Goal: Information Seeking & Learning: Find specific fact

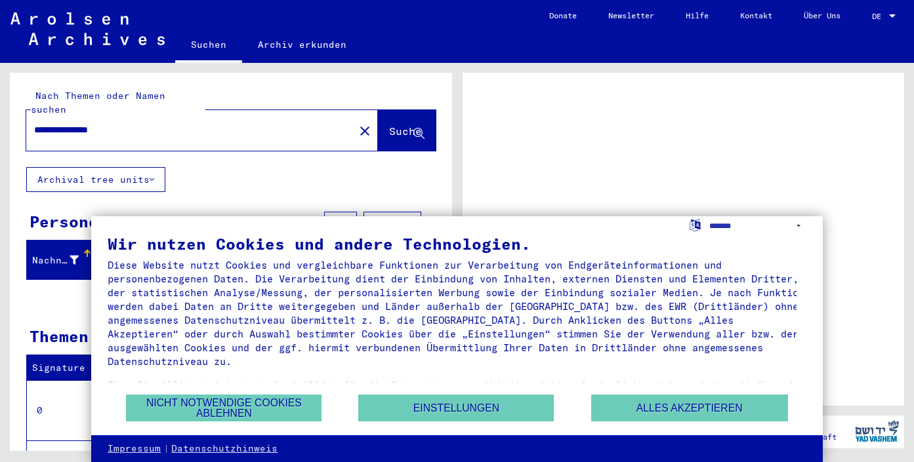
scroll to position [26, 0]
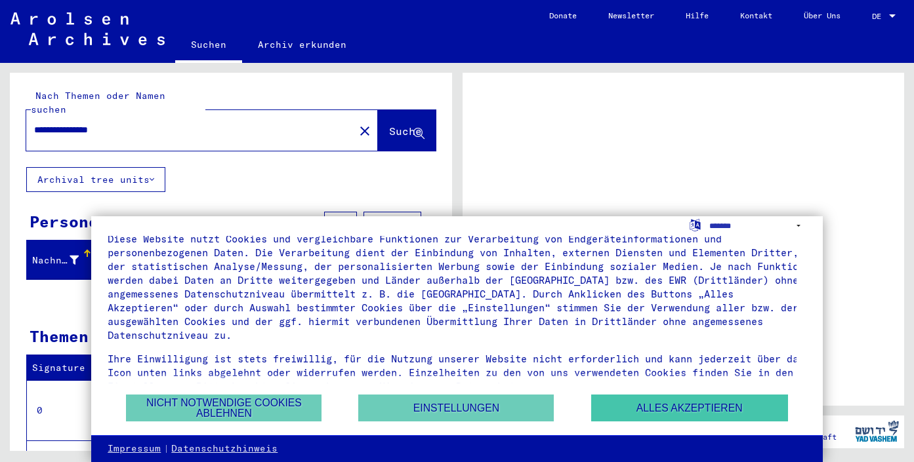
click at [634, 406] on button "Alles akzeptieren" at bounding box center [689, 408] width 197 height 27
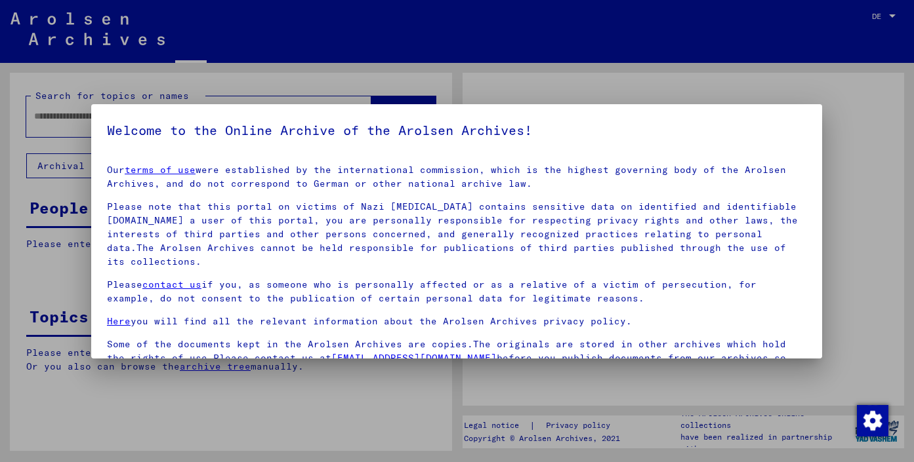
type input "**********"
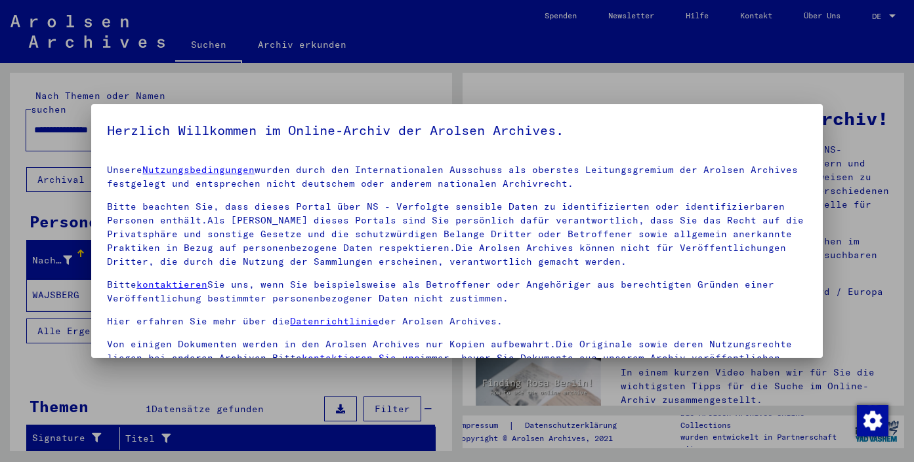
click at [891, 14] on div at bounding box center [457, 231] width 914 height 462
click at [878, 17] on div at bounding box center [457, 231] width 914 height 462
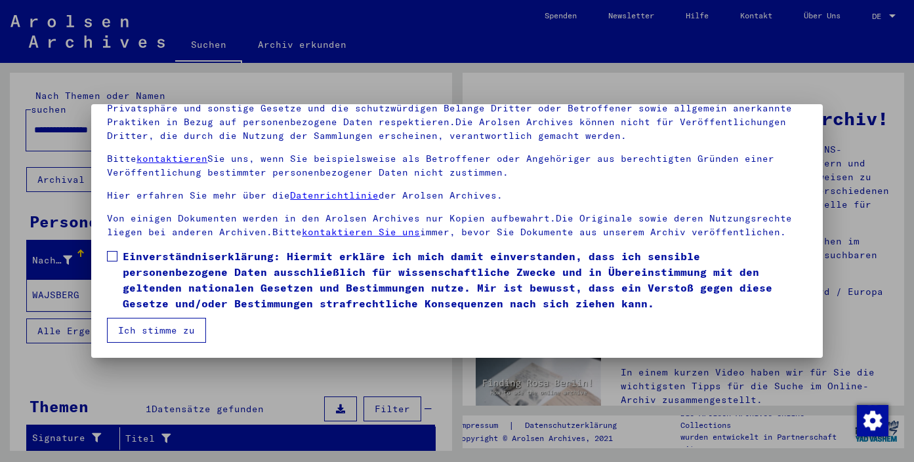
scroll to position [112, 0]
click at [179, 332] on button "Ich stimme zu" at bounding box center [156, 330] width 99 height 25
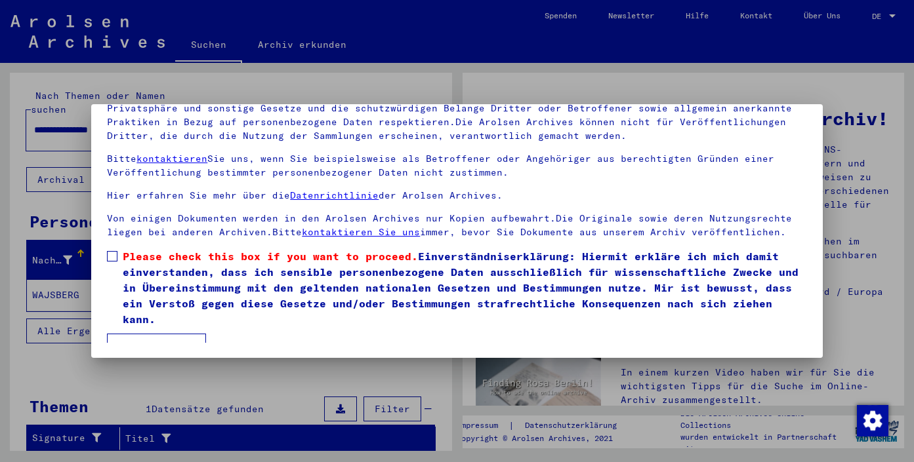
click at [118, 256] on label "Please check this box if you want to proceed. Einverständniserklärung: Hiermit …" at bounding box center [456, 288] width 699 height 79
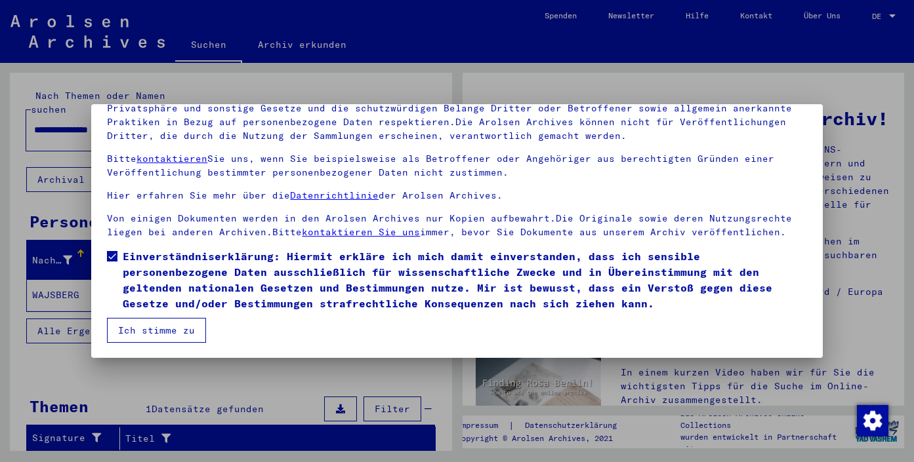
click at [174, 325] on button "Ich stimme zu" at bounding box center [156, 330] width 99 height 25
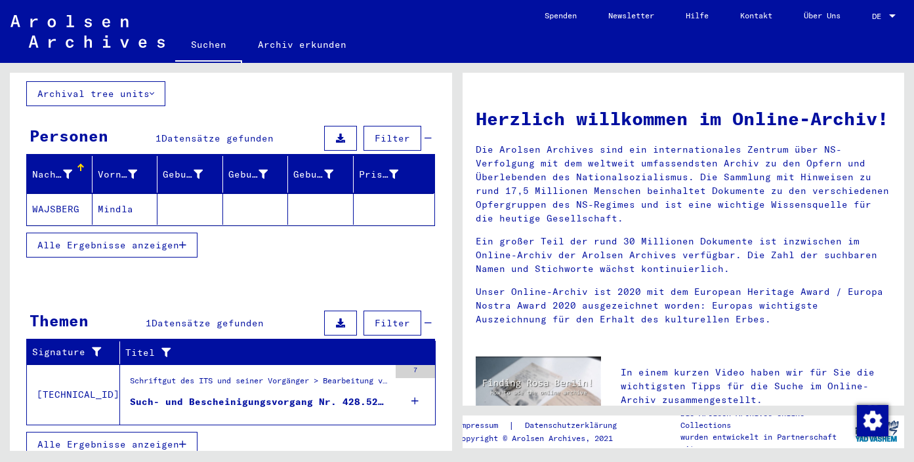
scroll to position [85, 0]
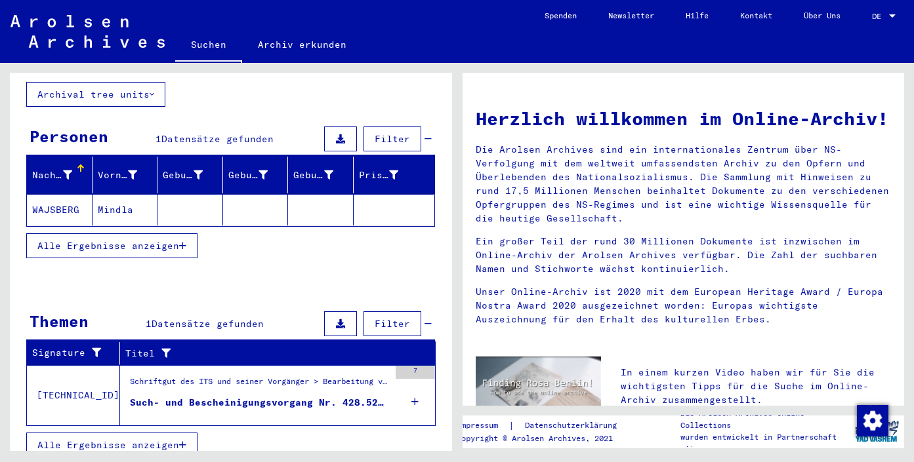
click at [118, 234] on button "Alle Ergebnisse anzeigen" at bounding box center [111, 246] width 171 height 25
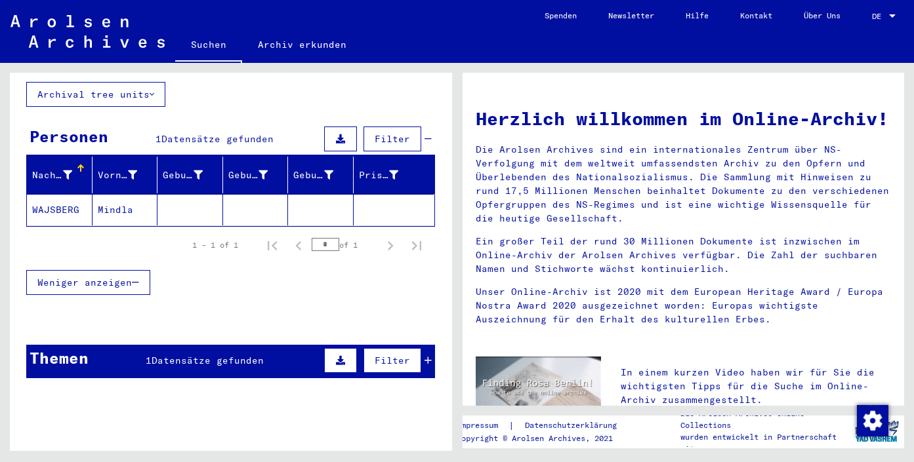
click at [222, 133] on span "Datensätze gefunden" at bounding box center [217, 139] width 112 height 12
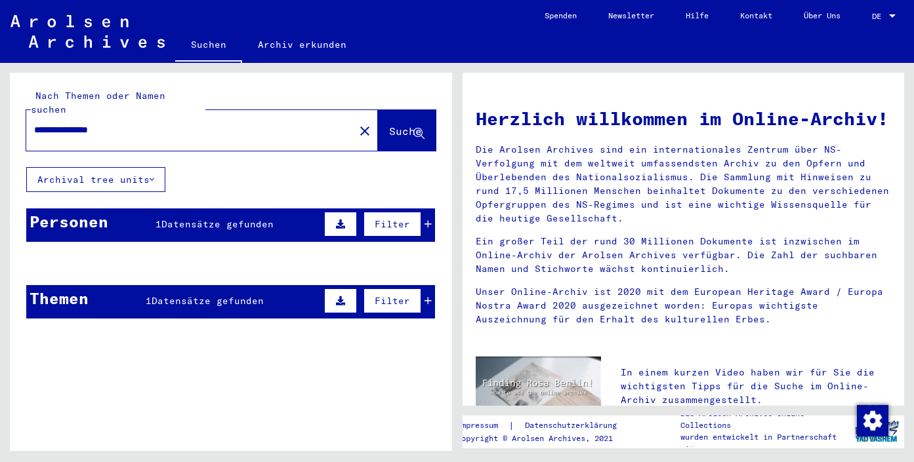
scroll to position [0, 0]
click at [220, 218] on span "Datensätze gefunden" at bounding box center [217, 224] width 112 height 12
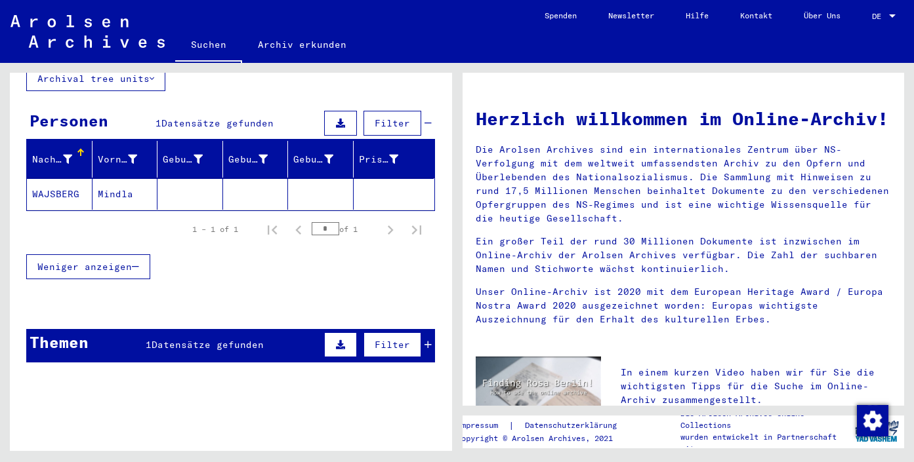
scroll to position [100, 0]
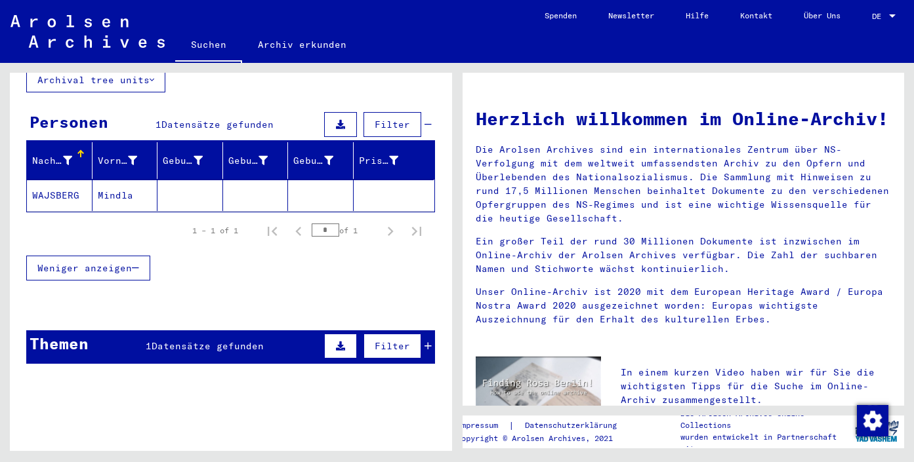
click at [205, 340] on span "Datensätze gefunden" at bounding box center [208, 346] width 112 height 12
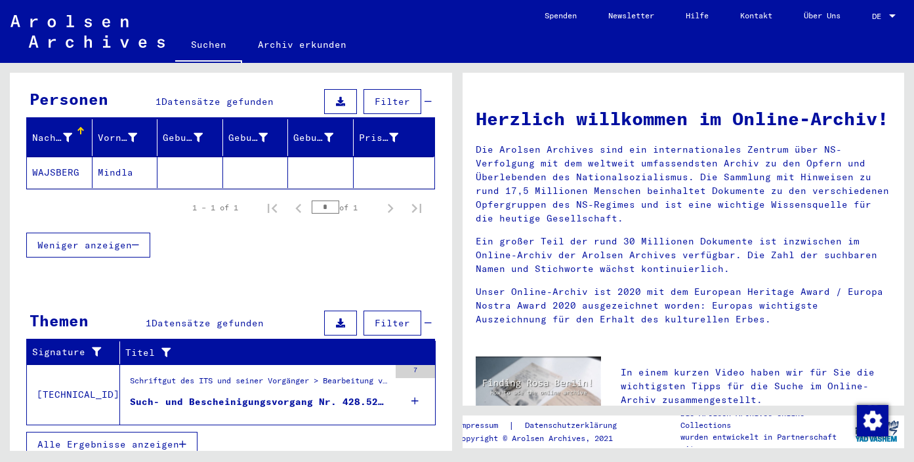
scroll to position [122, 0]
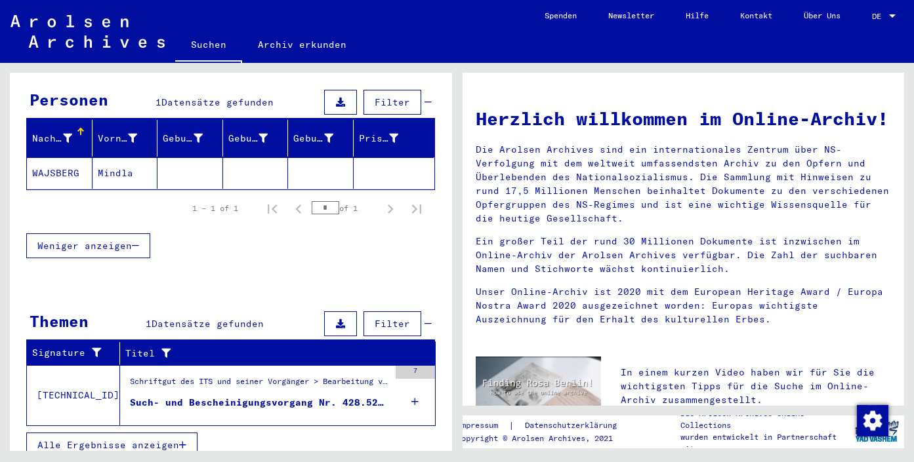
click at [171, 376] on div "Schriftgut des ITS und seiner Vorgänger > Bearbeitung von Anfragen > Fallbezoge…" at bounding box center [259, 385] width 259 height 18
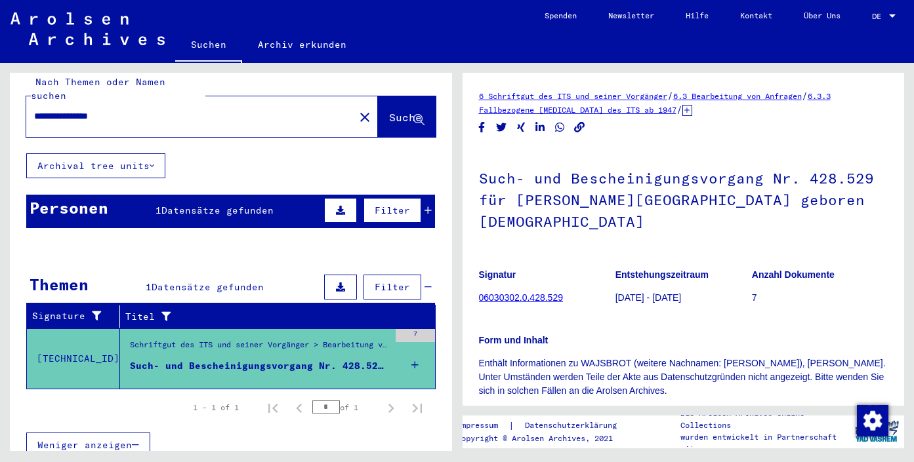
click at [539, 99] on link "6 Schriftgut des ITS und seiner Vorgänger" at bounding box center [573, 96] width 188 height 10
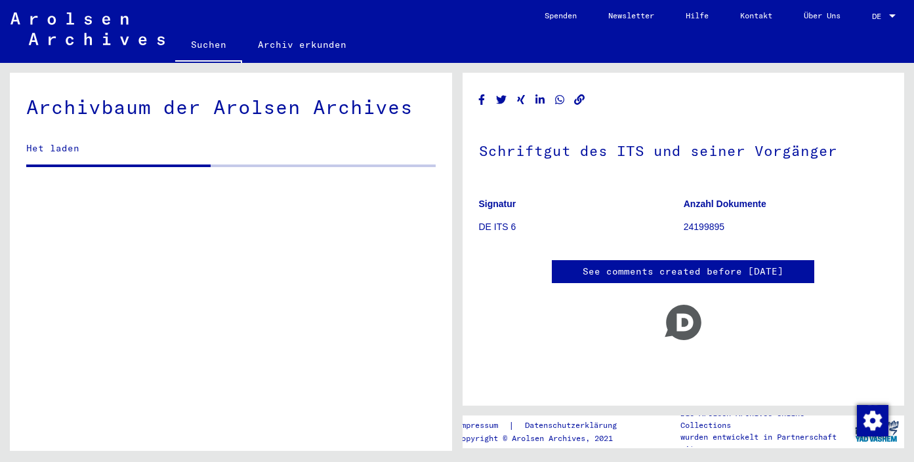
scroll to position [112, 0]
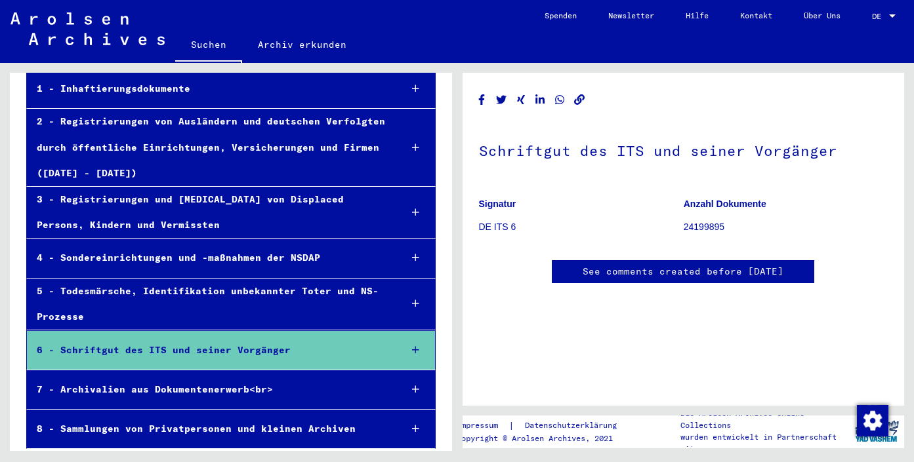
click at [170, 89] on div "1 - Inhaftierungsdokumente" at bounding box center [208, 89] width 363 height 26
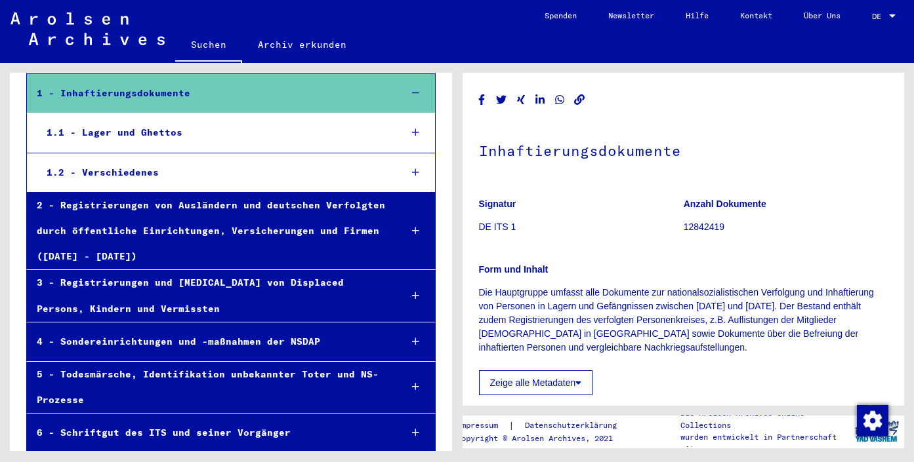
click at [110, 131] on div "1.1 - Lager und Ghettos" at bounding box center [214, 133] width 354 height 26
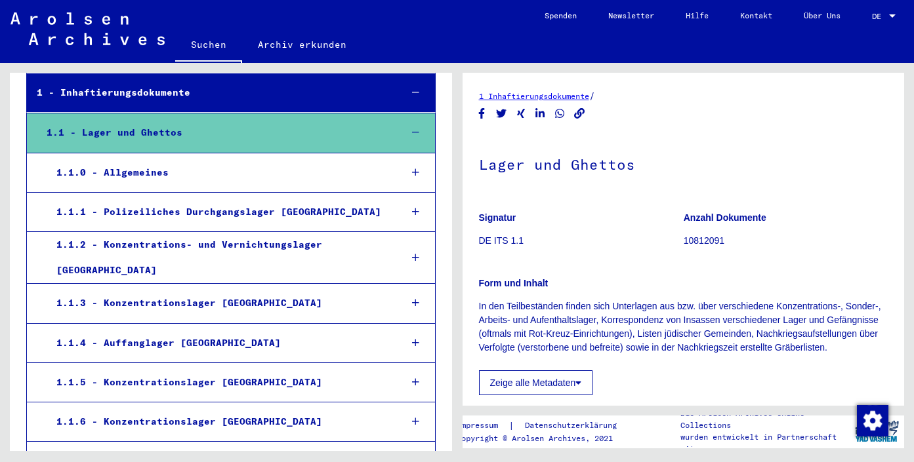
click at [412, 298] on icon at bounding box center [415, 302] width 7 height 9
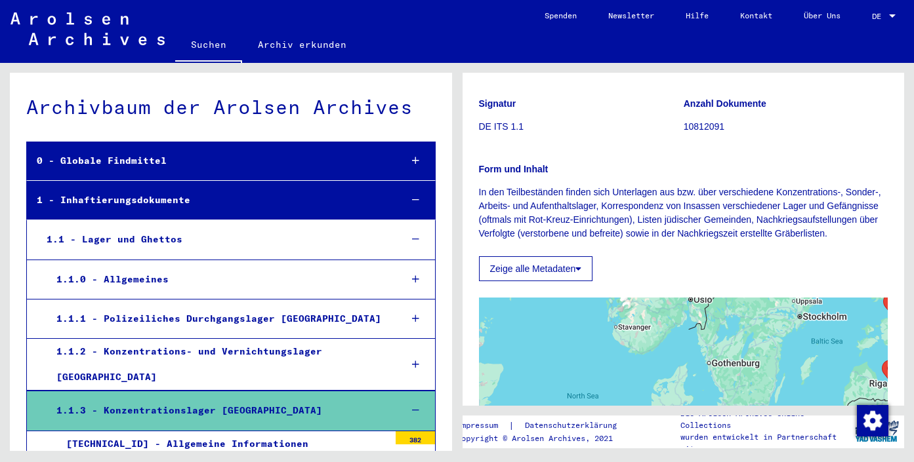
scroll to position [112, 0]
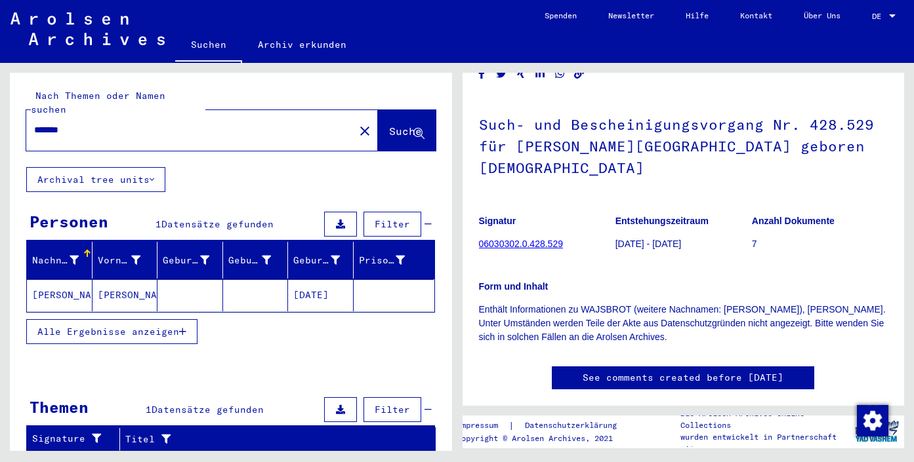
scroll to position [39, 0]
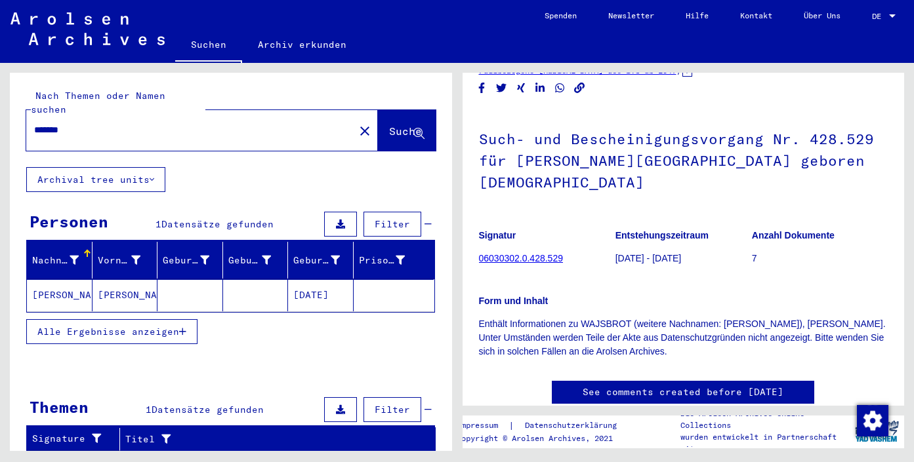
click at [647, 252] on p "[DATE] - [DATE]" at bounding box center [683, 259] width 136 height 14
click at [546, 253] on link "06030302.0.428.529" at bounding box center [521, 258] width 84 height 10
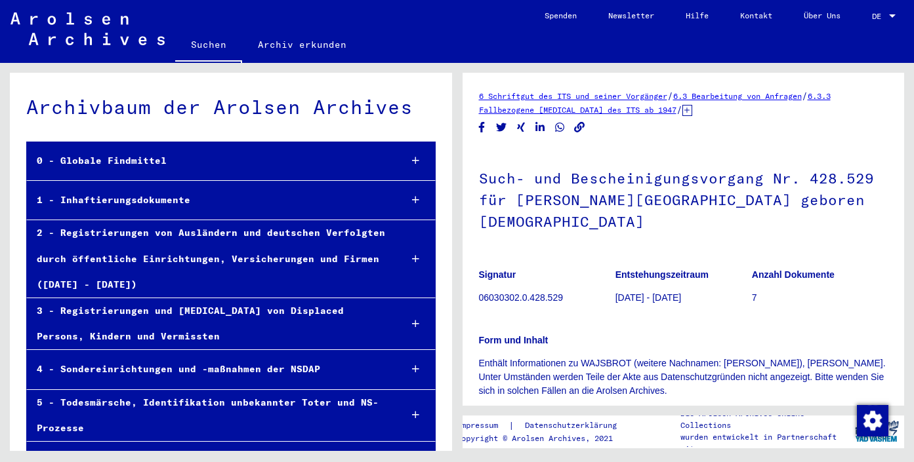
scroll to position [21175, 0]
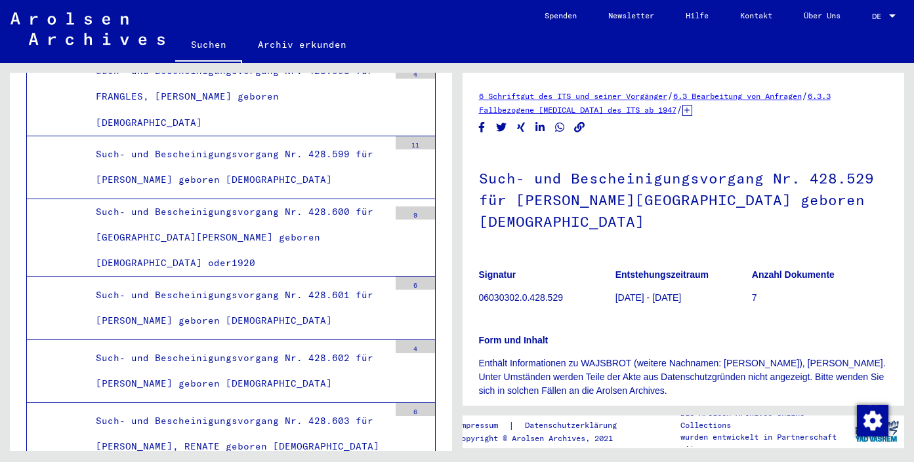
scroll to position [25920, 0]
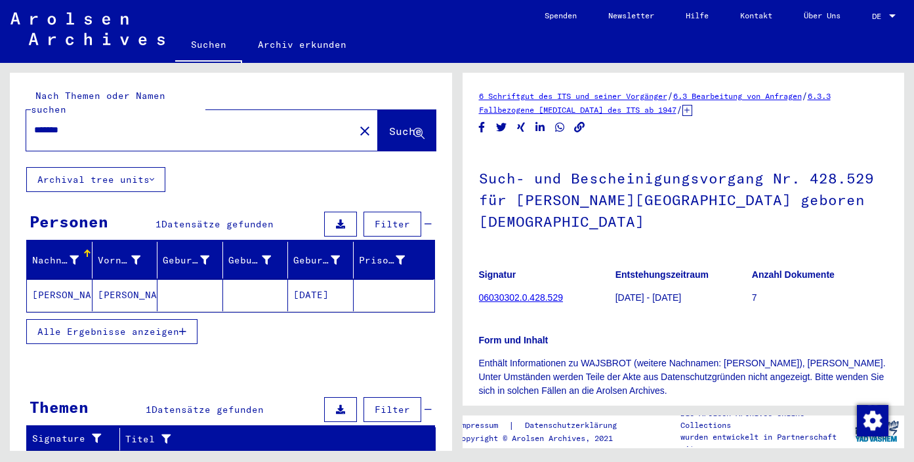
click at [386, 218] on span "Filter" at bounding box center [392, 224] width 35 height 12
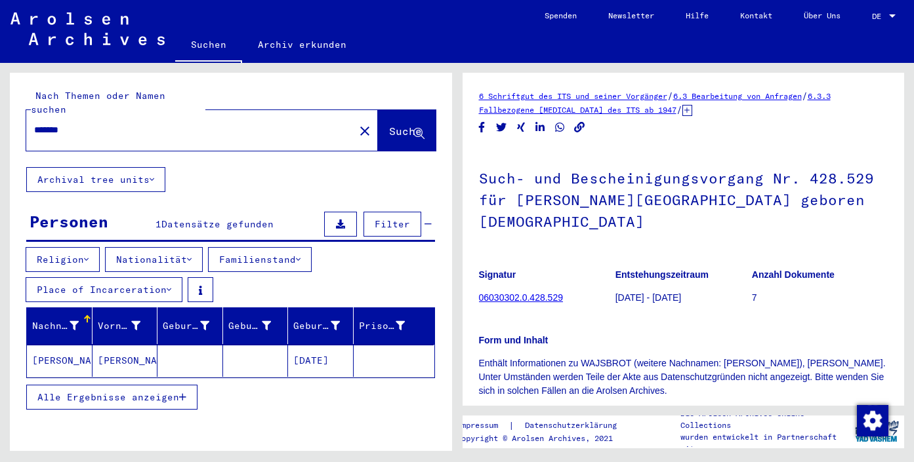
click at [650, 94] on link "6 Schriftgut des ITS und seiner Vorgänger" at bounding box center [573, 96] width 188 height 10
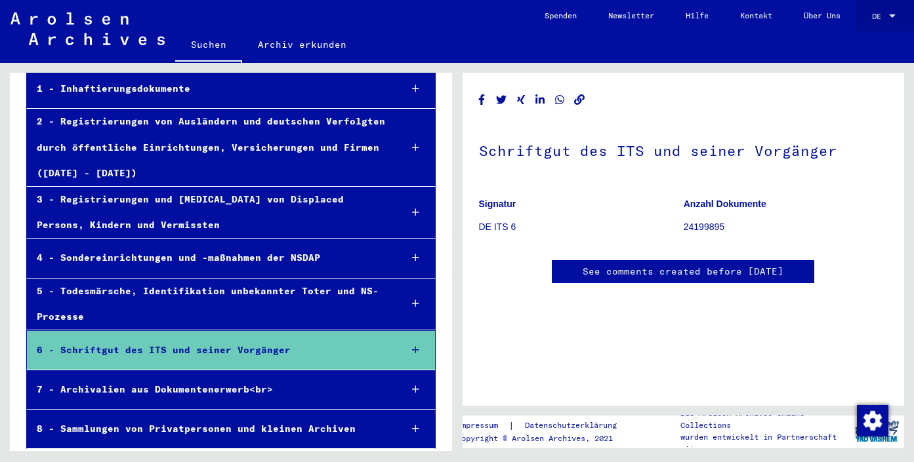
click at [884, 13] on span "DE" at bounding box center [879, 16] width 14 height 9
click at [871, 23] on span "English" at bounding box center [859, 23] width 32 height 10
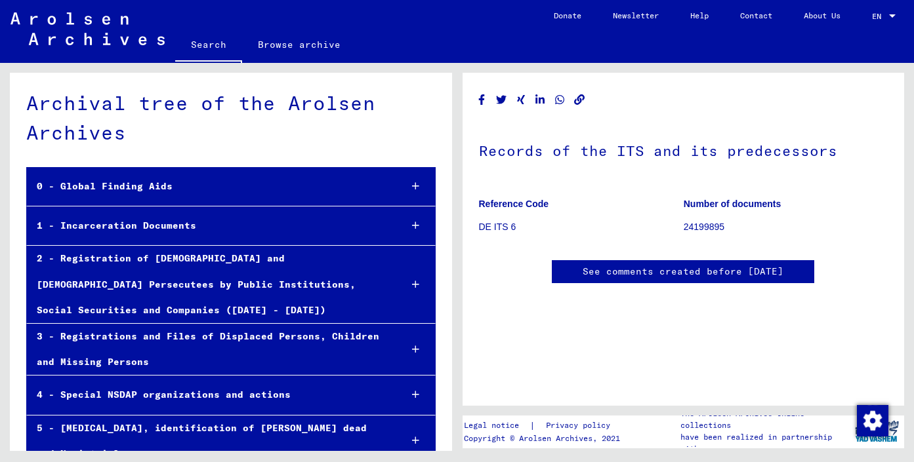
scroll to position [5, 0]
click at [201, 44] on link "Search" at bounding box center [208, 46] width 67 height 34
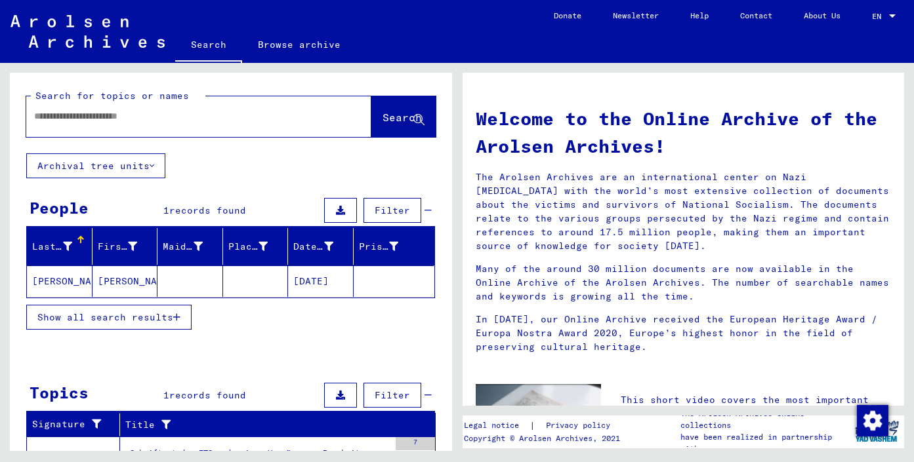
click at [134, 124] on div at bounding box center [179, 117] width 306 height 30
click at [138, 118] on input "text" at bounding box center [183, 117] width 298 height 14
type input "*"
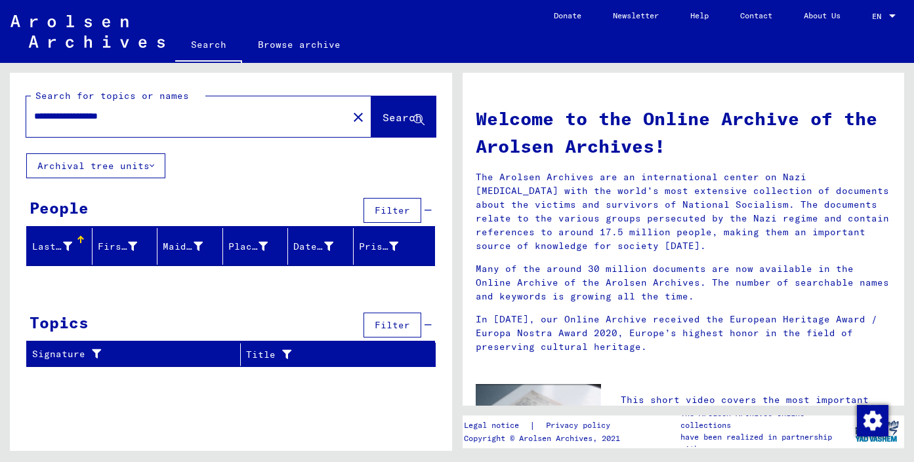
click at [140, 165] on button "Archival tree units" at bounding box center [95, 166] width 139 height 25
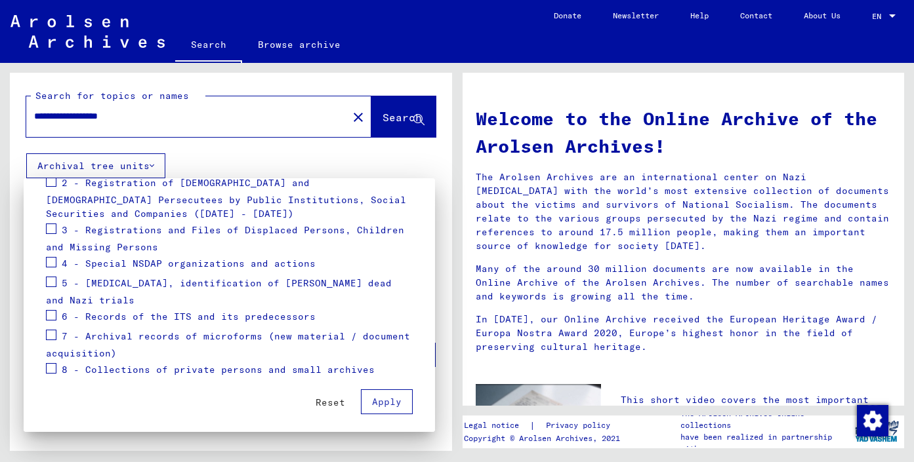
scroll to position [226, 0]
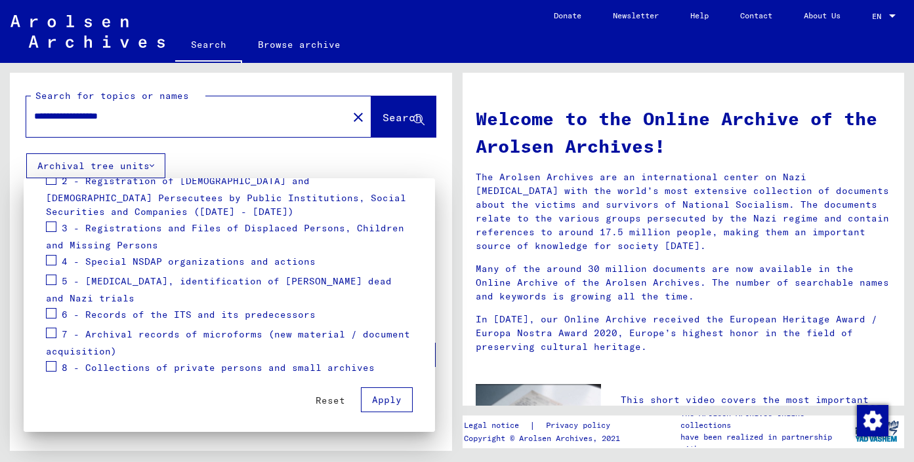
click at [90, 115] on div at bounding box center [457, 231] width 914 height 462
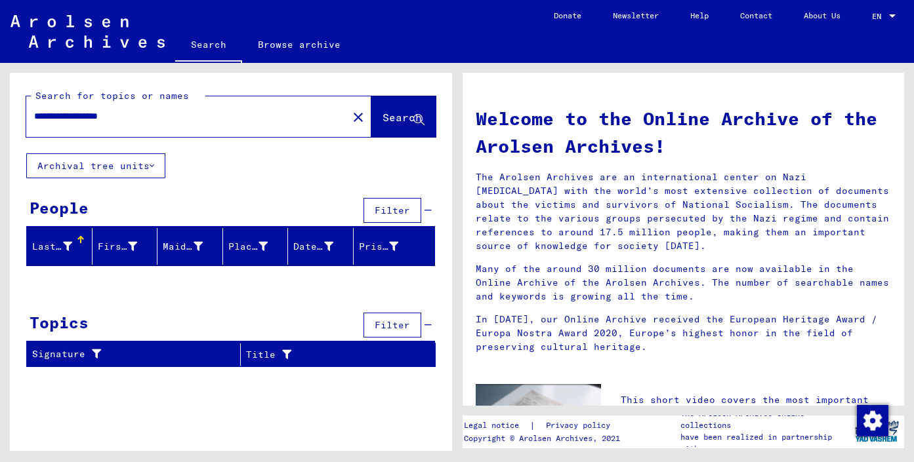
drag, startPoint x: 90, startPoint y: 115, endPoint x: 34, endPoint y: 113, distance: 55.8
click at [34, 113] on input "**********" at bounding box center [183, 117] width 298 height 14
type input "**********"
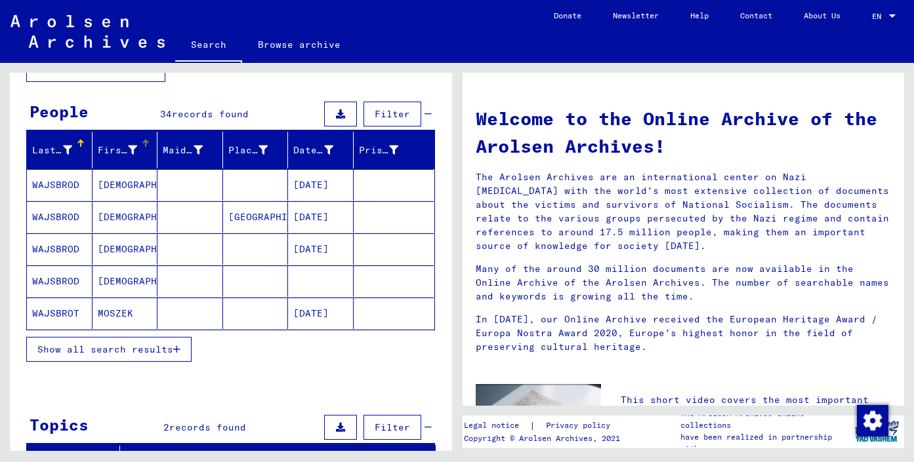
scroll to position [104, 0]
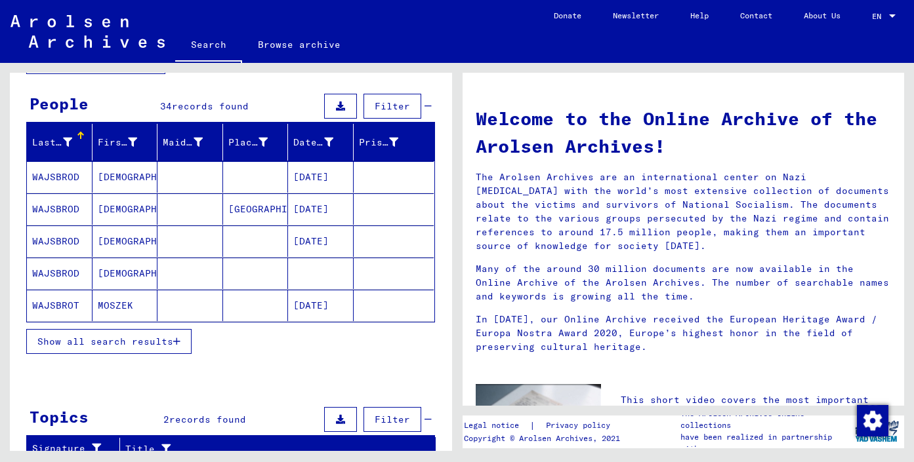
click at [112, 302] on mat-cell "MOSZEK" at bounding box center [125, 305] width 66 height 31
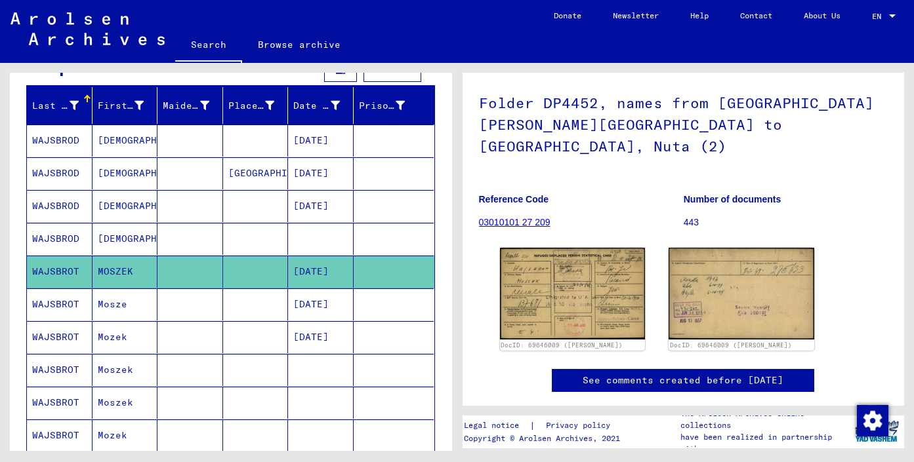
scroll to position [98, 0]
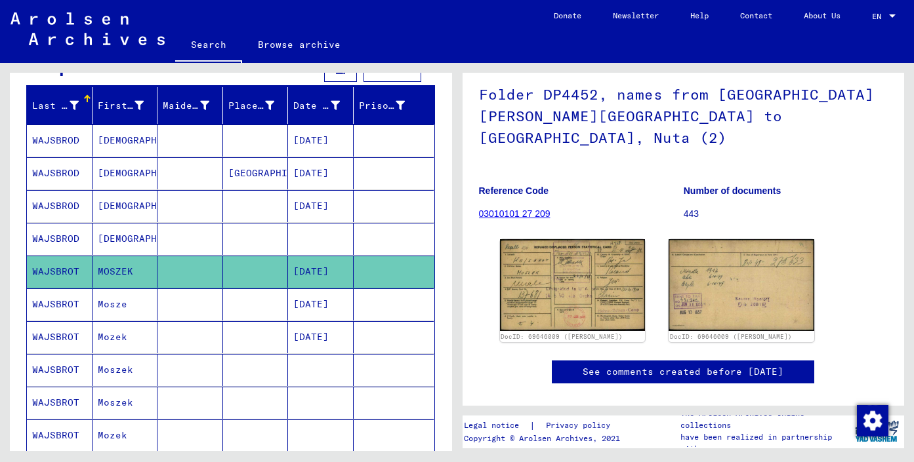
click at [523, 209] on link "03010101 27 209" at bounding box center [515, 214] width 72 height 10
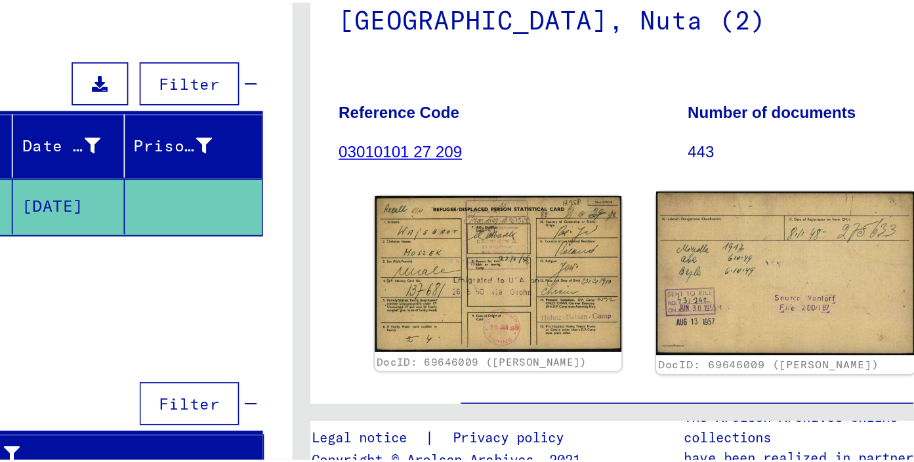
scroll to position [58, 0]
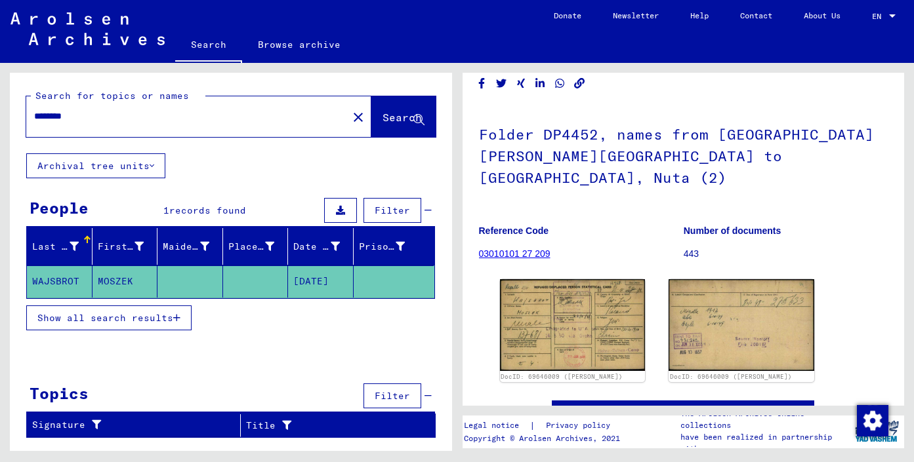
click at [400, 202] on button "Filter" at bounding box center [392, 210] width 58 height 25
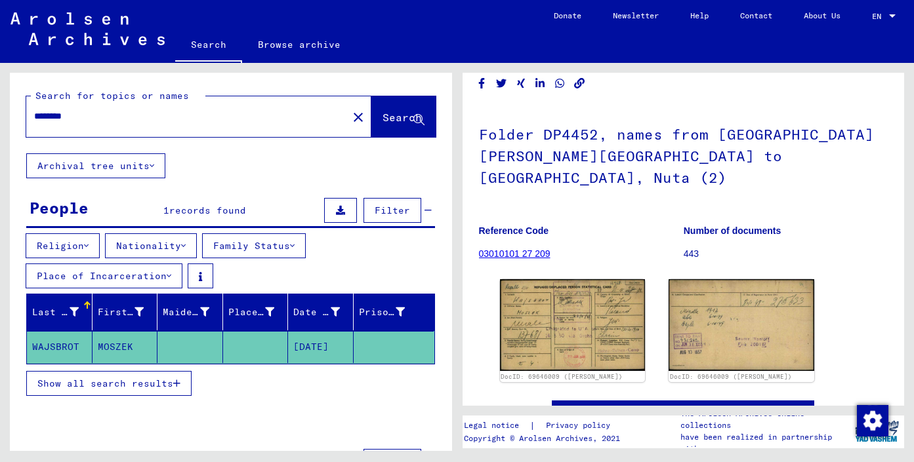
click at [130, 381] on span "Show all search results" at bounding box center [105, 384] width 136 height 12
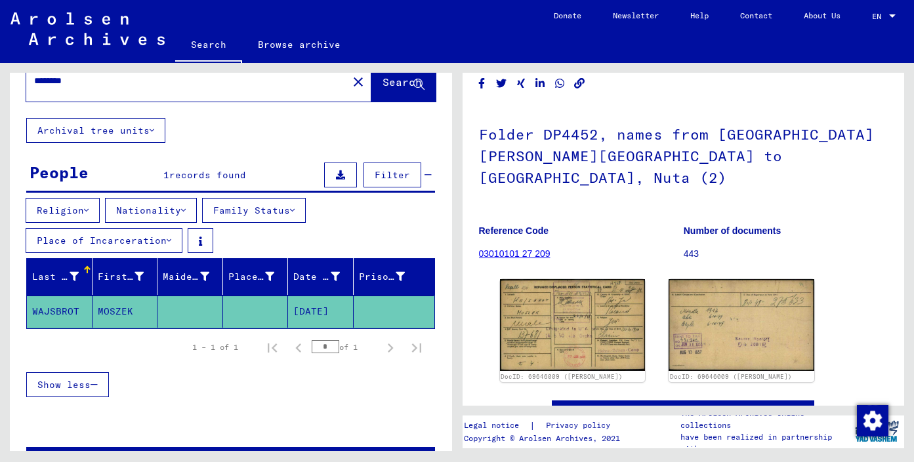
scroll to position [31, 0]
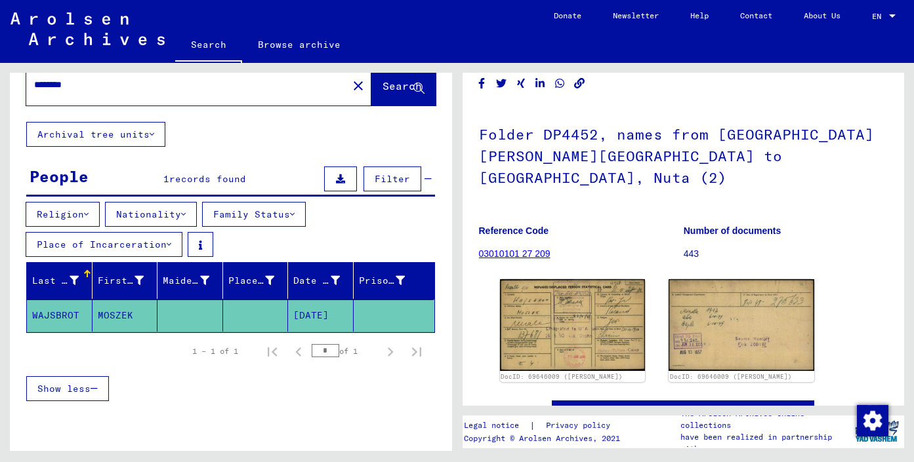
click at [375, 176] on span "Filter" at bounding box center [392, 179] width 35 height 12
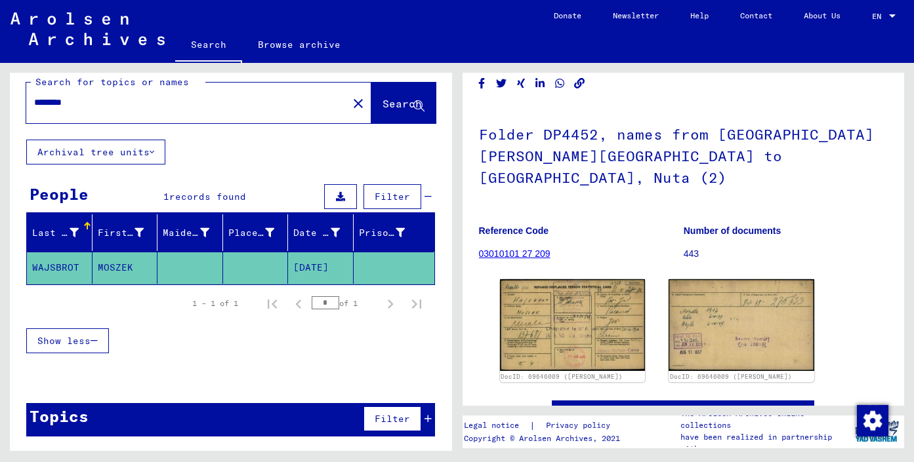
click at [375, 194] on span "Filter" at bounding box center [392, 197] width 35 height 12
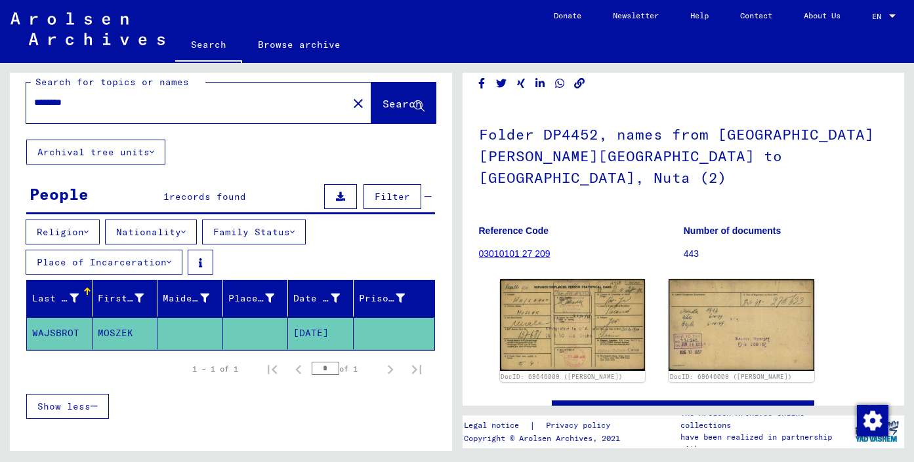
click at [276, 232] on button "Family Status" at bounding box center [254, 232] width 104 height 25
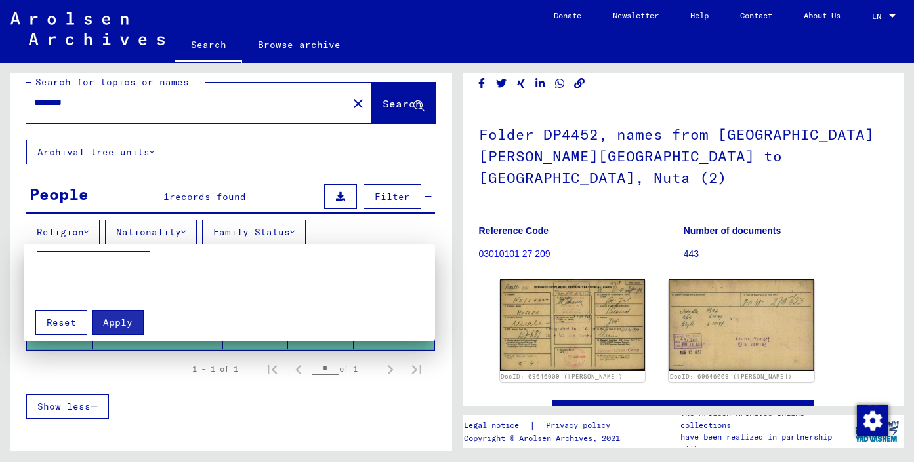
scroll to position [0, 0]
click at [327, 100] on div at bounding box center [457, 231] width 914 height 462
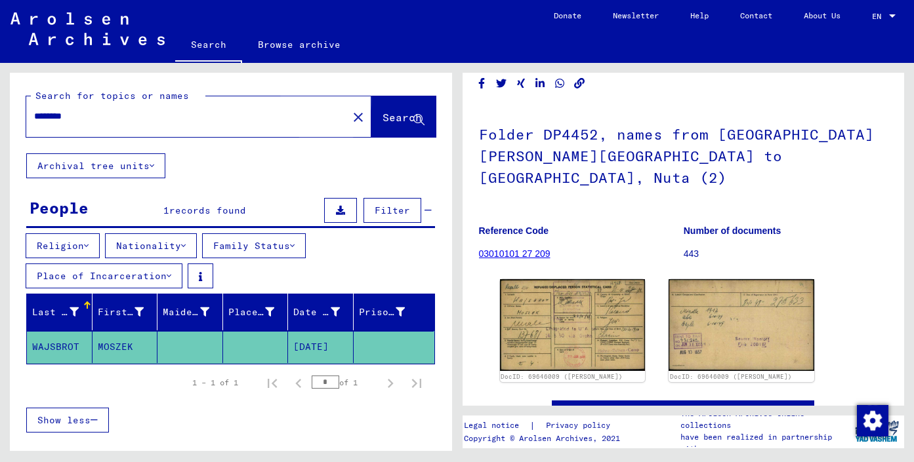
click at [382, 115] on span "Search" at bounding box center [401, 117] width 39 height 13
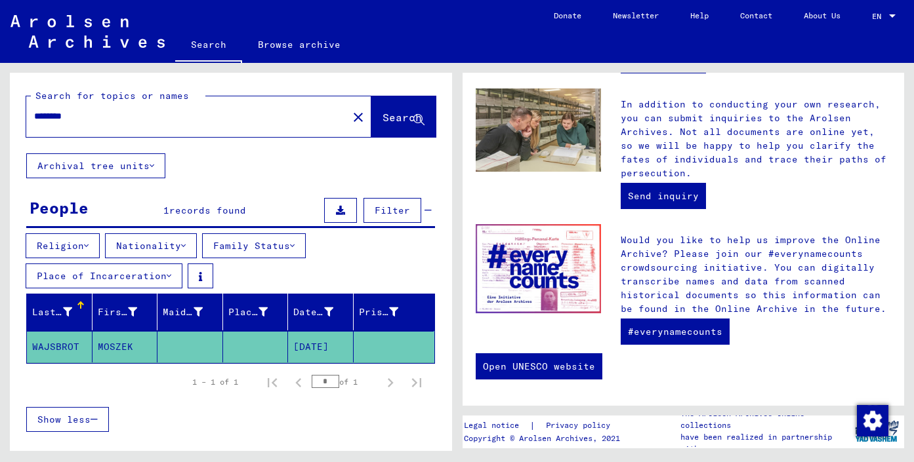
drag, startPoint x: 136, startPoint y: 113, endPoint x: 8, endPoint y: 110, distance: 128.6
click at [8, 110] on div "Search for topics or names ******** close Search Archival tree units People 1 r…" at bounding box center [228, 257] width 457 height 388
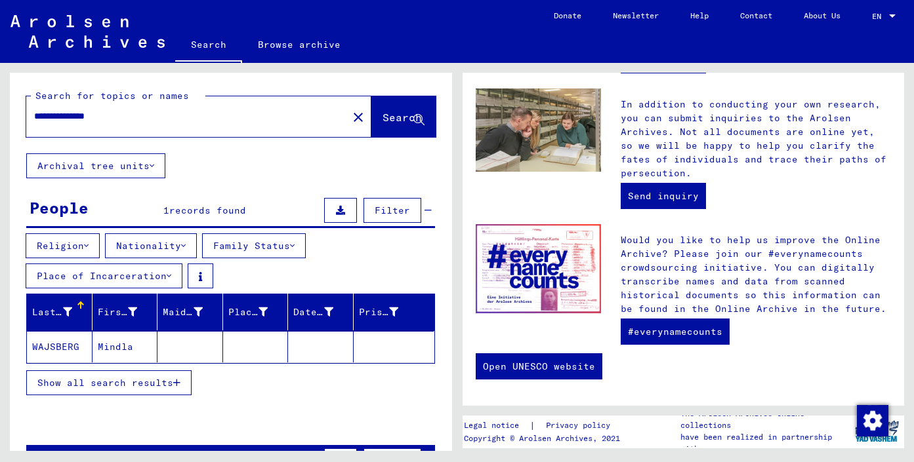
click at [90, 276] on button "Place of Incarceration" at bounding box center [104, 276] width 157 height 25
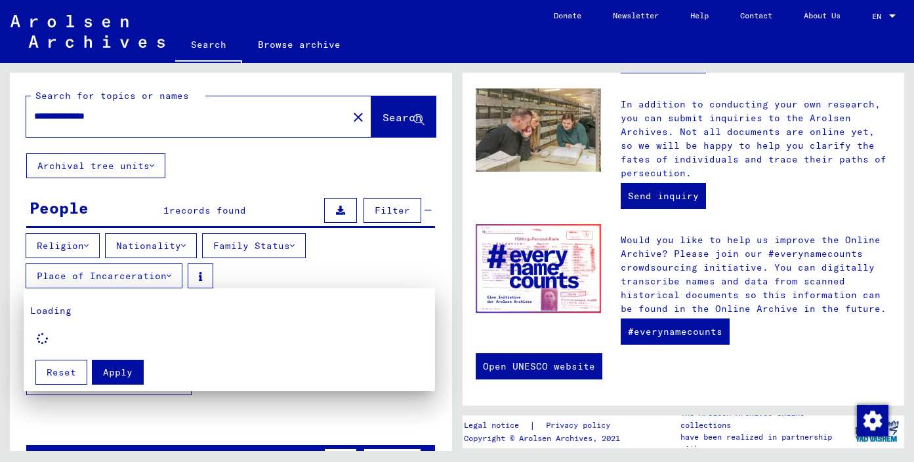
click at [85, 251] on div at bounding box center [457, 231] width 914 height 462
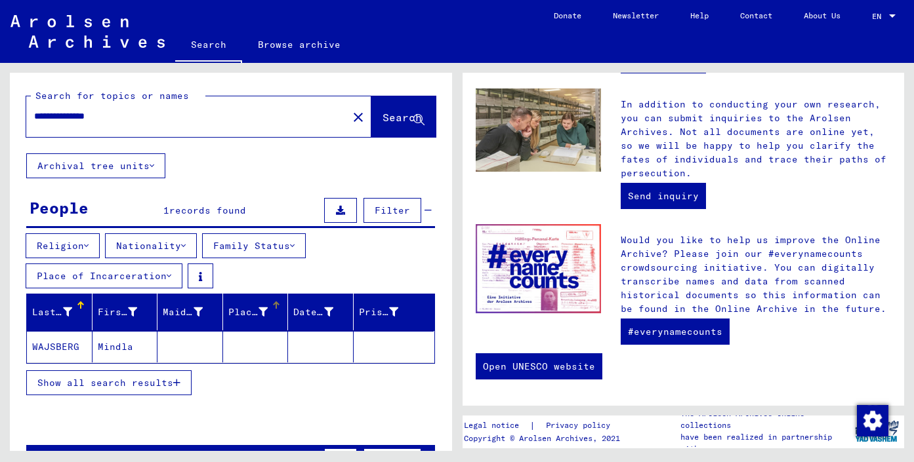
click at [234, 314] on div "Place of Birth" at bounding box center [248, 313] width 40 height 14
click at [231, 312] on div "Place of Birth" at bounding box center [248, 313] width 40 height 14
click at [115, 343] on mat-cell "Mindla" at bounding box center [125, 346] width 66 height 31
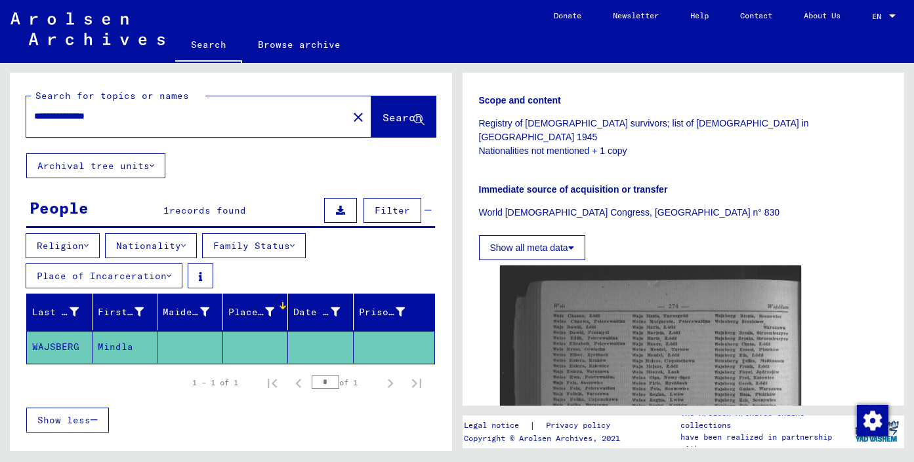
scroll to position [262, 0]
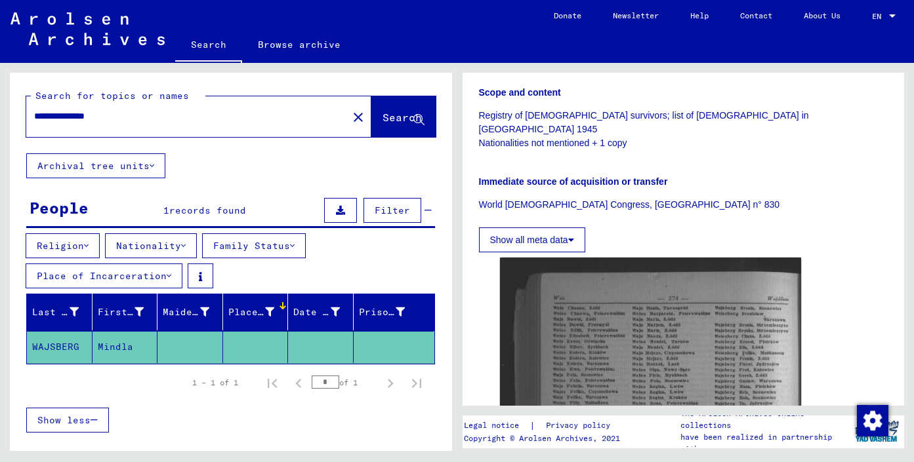
click at [558, 228] on button "Show all meta data" at bounding box center [532, 240] width 106 height 25
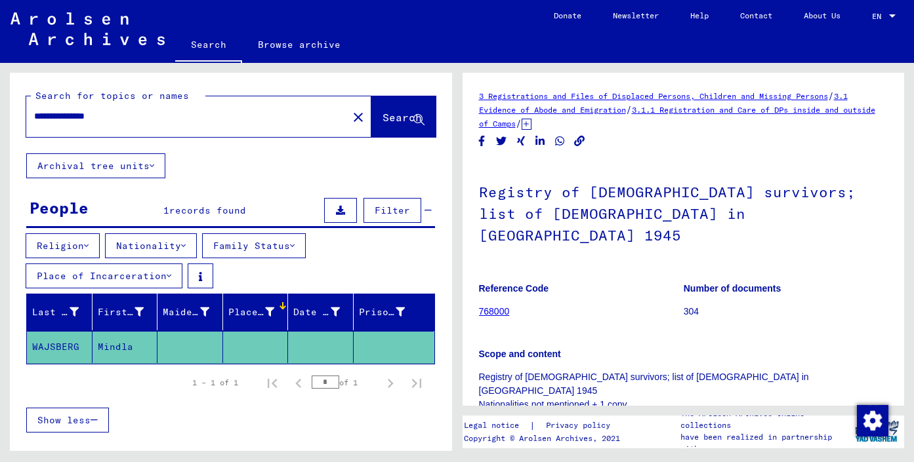
scroll to position [0, 0]
drag, startPoint x: 72, startPoint y: 121, endPoint x: 33, endPoint y: 117, distance: 38.9
click at [33, 117] on div "**********" at bounding box center [183, 117] width 314 height 30
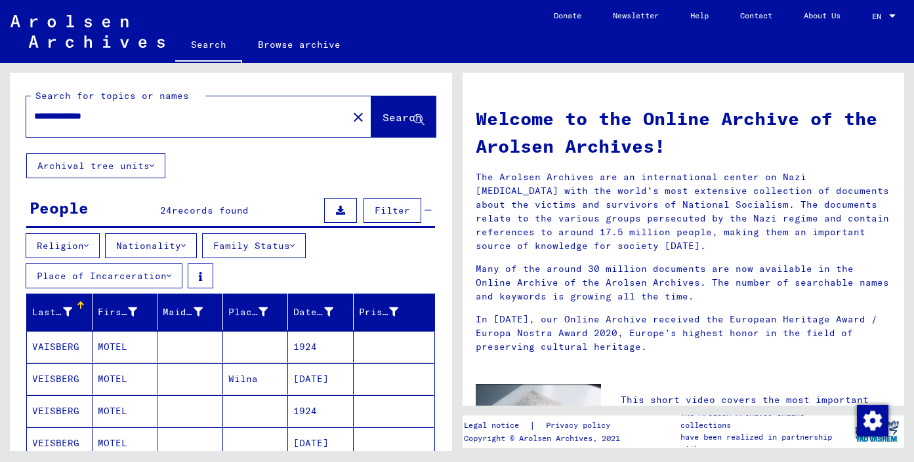
drag, startPoint x: 119, startPoint y: 114, endPoint x: 28, endPoint y: 112, distance: 91.2
click at [28, 112] on div "**********" at bounding box center [179, 117] width 306 height 30
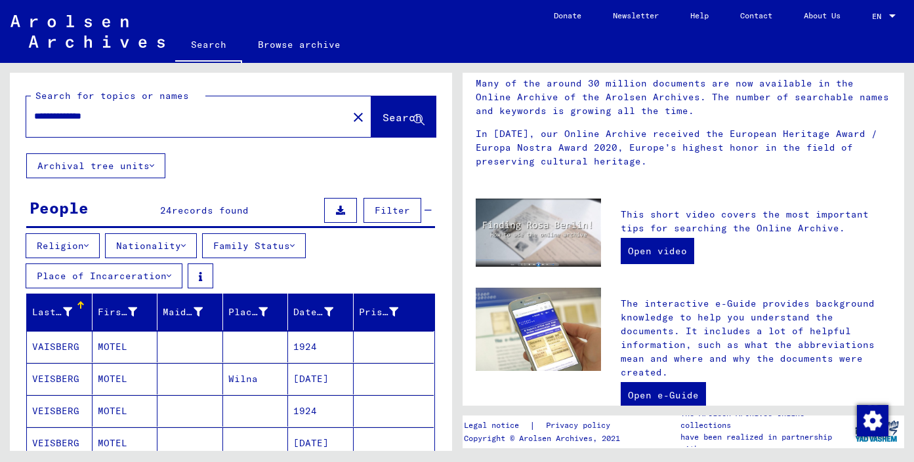
scroll to position [186, 0]
drag, startPoint x: 122, startPoint y: 118, endPoint x: -2, endPoint y: 115, distance: 124.0
click at [0, 115] on html "**********" at bounding box center [457, 231] width 914 height 462
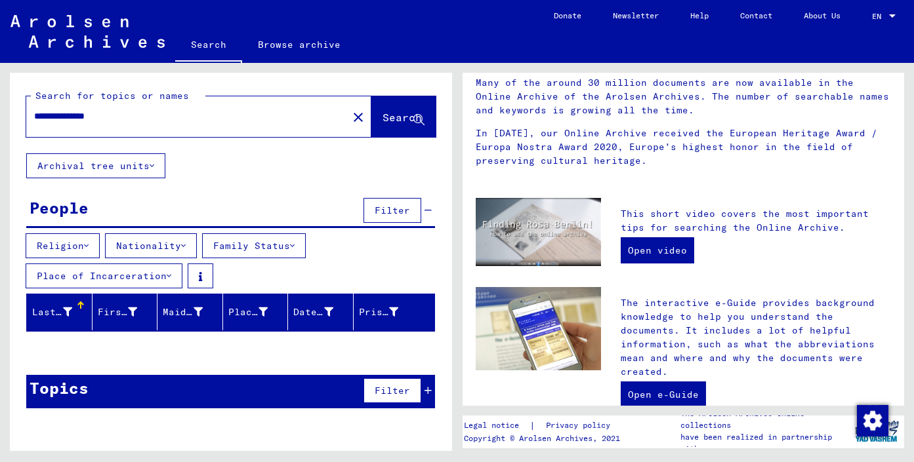
click at [382, 120] on span "Search" at bounding box center [401, 117] width 39 height 13
click at [71, 113] on input "**********" at bounding box center [183, 117] width 298 height 14
type input "**********"
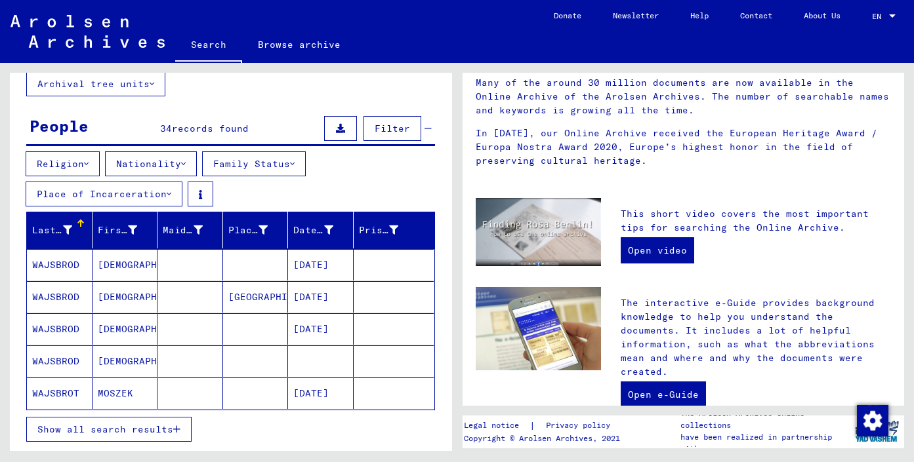
scroll to position [84, 0]
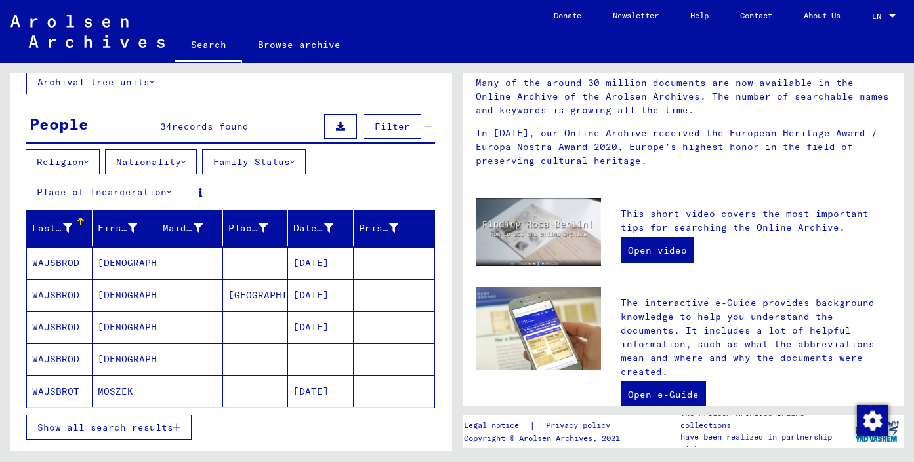
click at [73, 386] on mat-cell "WAJSBROT" at bounding box center [60, 391] width 66 height 31
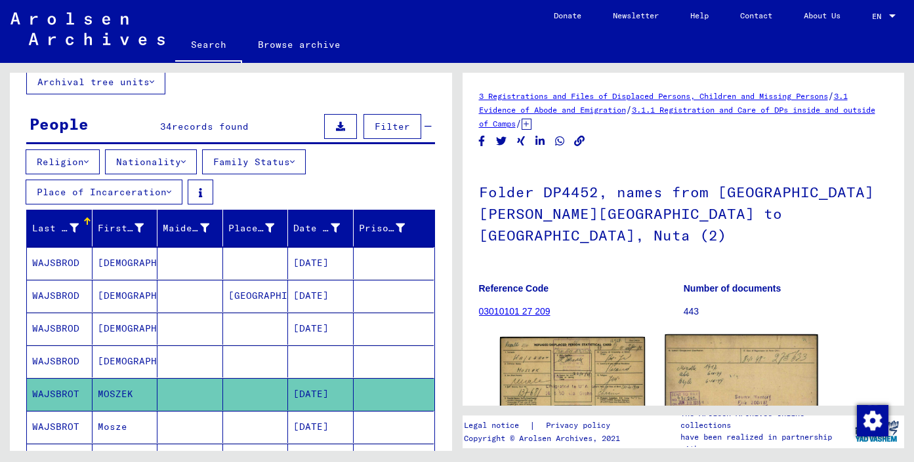
click at [785, 368] on img at bounding box center [741, 383] width 153 height 96
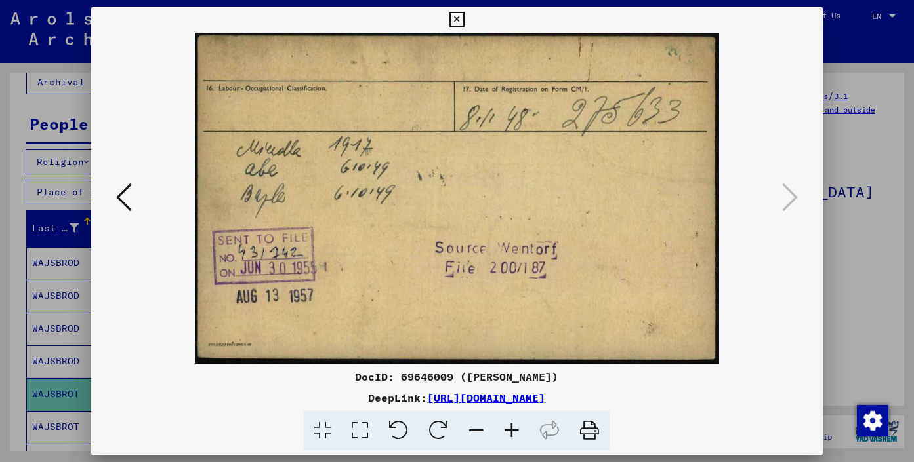
click at [122, 190] on icon at bounding box center [124, 197] width 16 height 31
